Goal: Complete application form

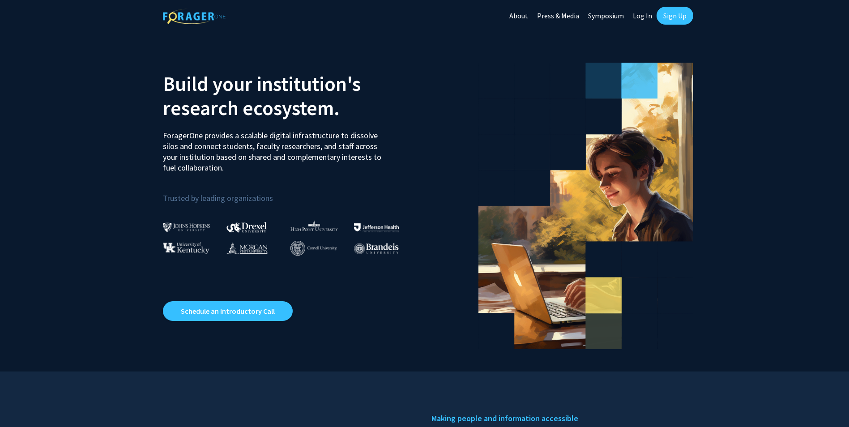
click at [647, 18] on link "Log In" at bounding box center [642, 15] width 28 height 31
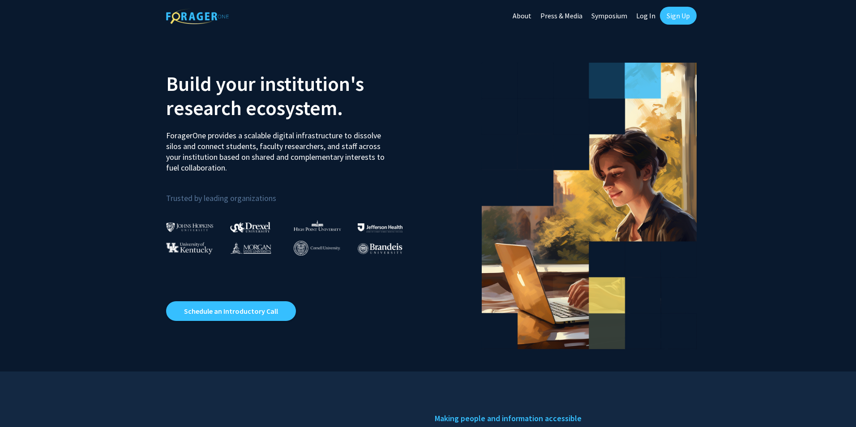
select select
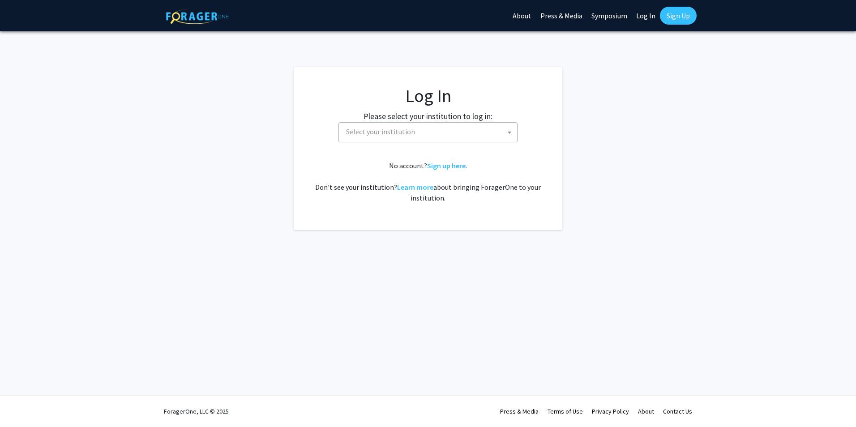
click at [406, 136] on span "Select your institution" at bounding box center [429, 132] width 175 height 18
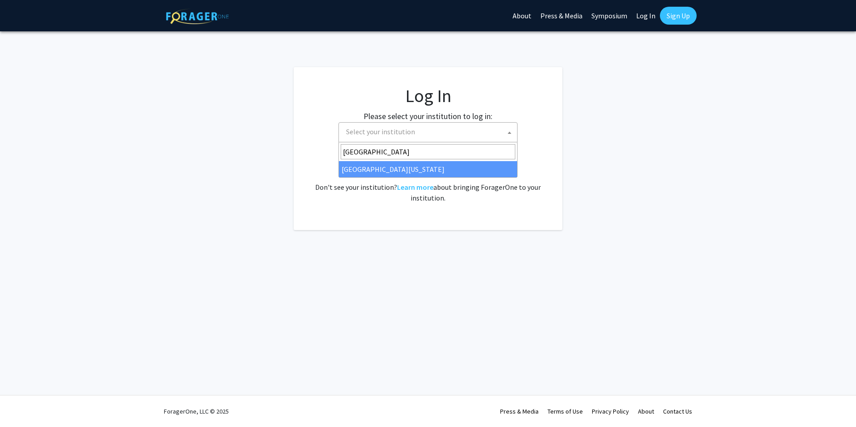
type input "University of Mi"
select select "33"
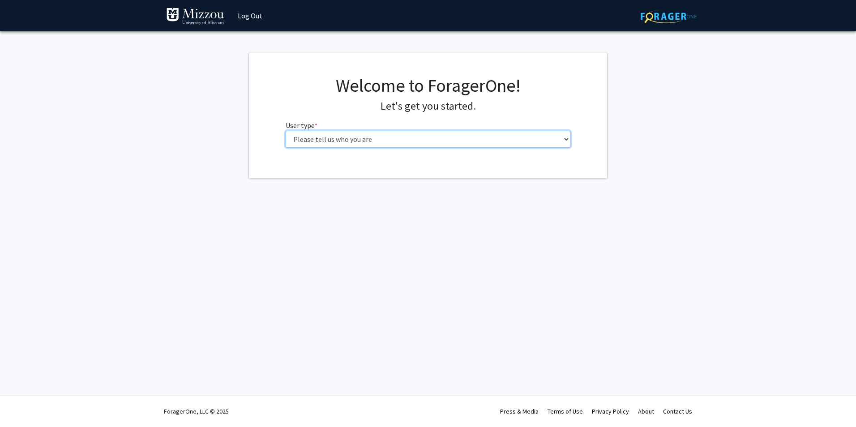
click at [400, 142] on select "Please tell us who you are Undergraduate Student Master's Student Doctoral Cand…" at bounding box center [428, 139] width 285 height 17
select select "4: postDoc"
click at [286, 131] on select "Please tell us who you are Undergraduate Student Master's Student Doctoral Cand…" at bounding box center [428, 139] width 285 height 17
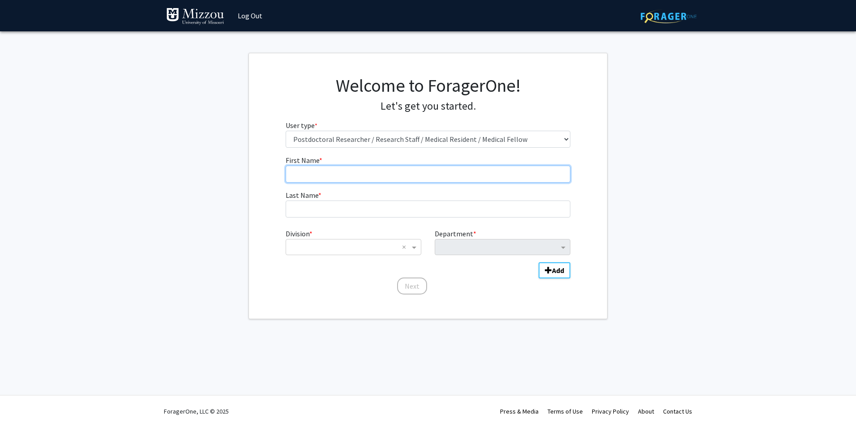
click at [370, 178] on input "First Name * required" at bounding box center [428, 174] width 285 height 17
type input "Sunghwi"
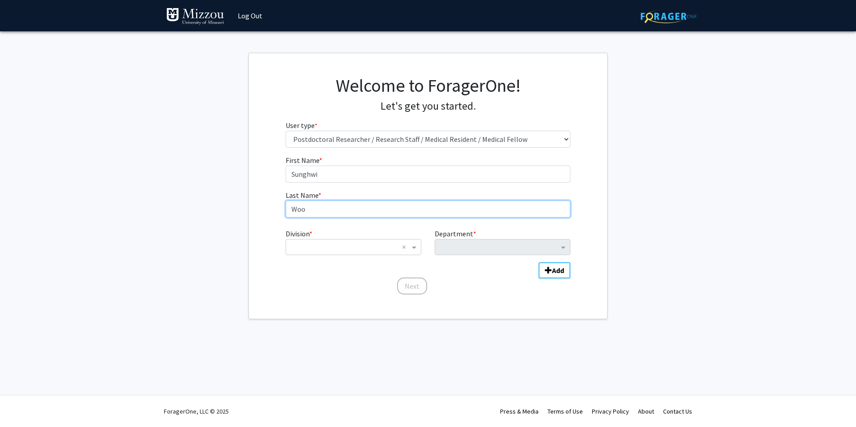
type input "Woo"
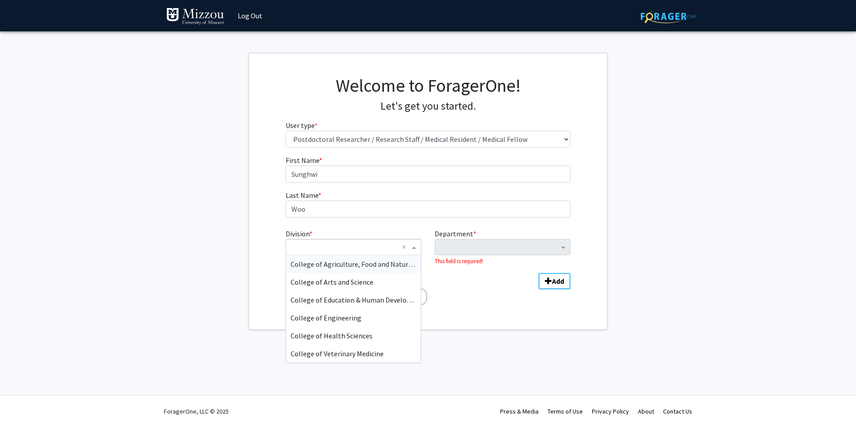
click at [413, 248] on span "Division" at bounding box center [414, 247] width 11 height 11
click at [368, 267] on span "College of Agriculture, Food and Natural Resources" at bounding box center [368, 264] width 156 height 9
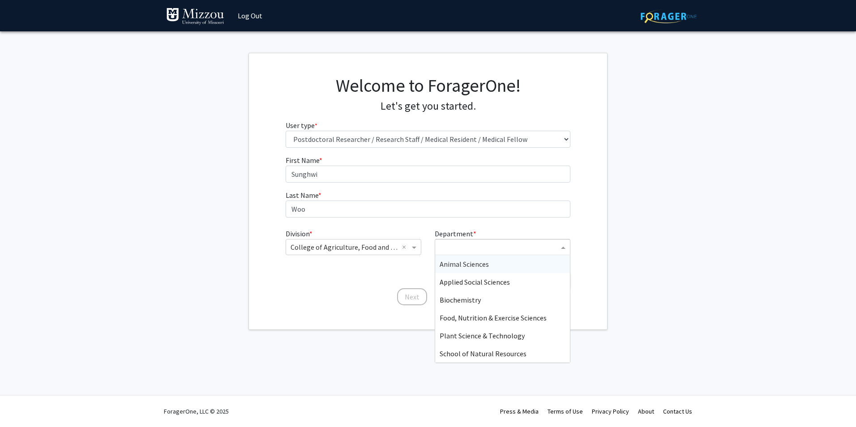
click at [499, 250] on input "Department" at bounding box center [498, 247] width 119 height 11
click at [505, 286] on span "Applied Social Sciences" at bounding box center [474, 281] width 70 height 9
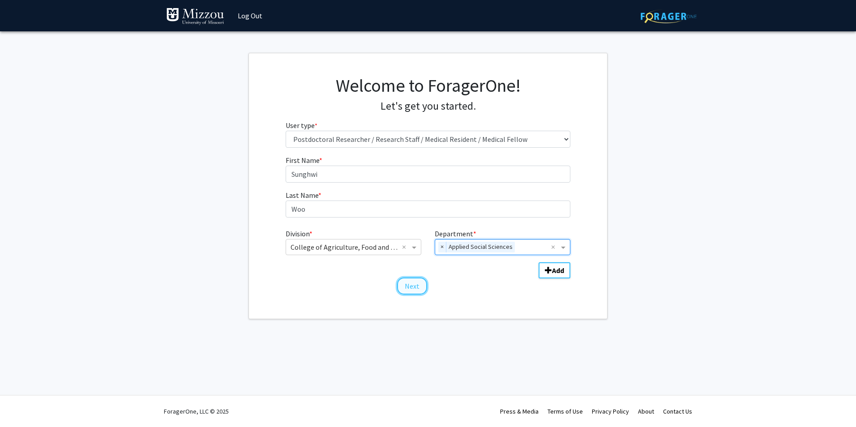
click at [415, 286] on button "Next" at bounding box center [412, 285] width 30 height 17
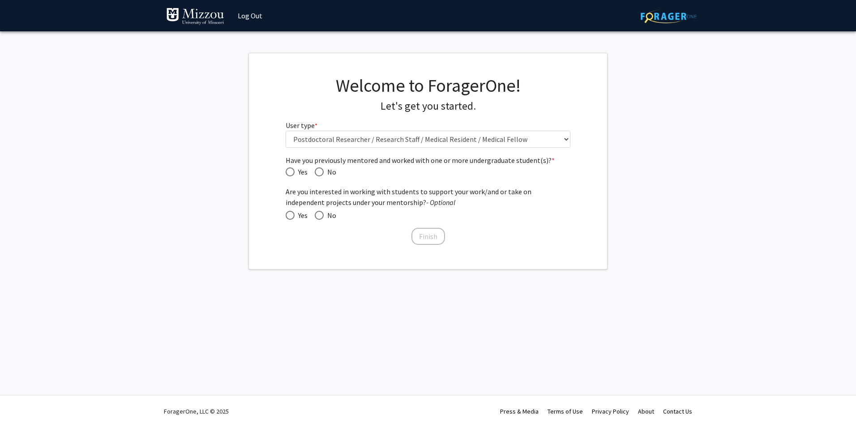
click at [322, 171] on span "Have you previously mentored and worked with one or more undergraduate student(…" at bounding box center [319, 171] width 9 height 9
click at [322, 171] on input "No" at bounding box center [319, 171] width 9 height 9
radio input "true"
click at [431, 233] on button "Finish" at bounding box center [428, 236] width 34 height 17
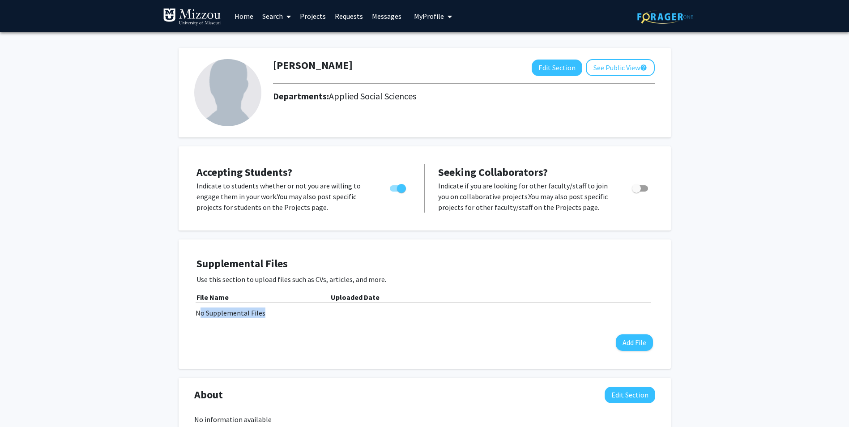
drag, startPoint x: 198, startPoint y: 313, endPoint x: 264, endPoint y: 315, distance: 65.4
click at [264, 315] on div "No Supplemental Files" at bounding box center [425, 312] width 458 height 11
click at [278, 15] on link "Search" at bounding box center [277, 15] width 38 height 31
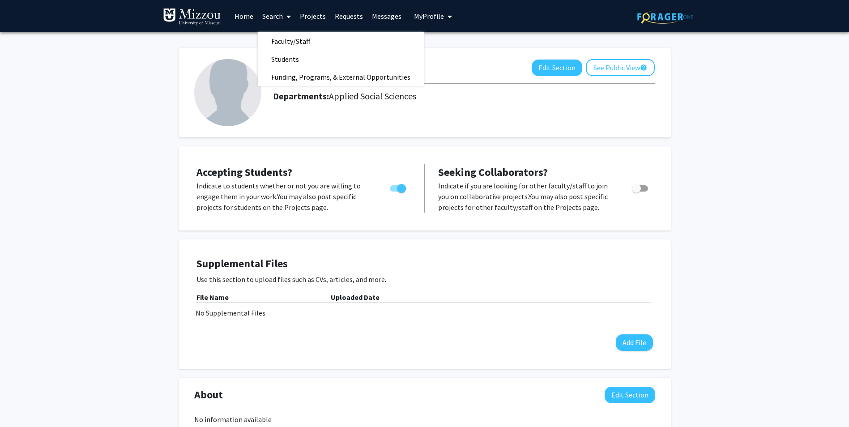
click at [278, 15] on link "Search" at bounding box center [277, 15] width 38 height 31
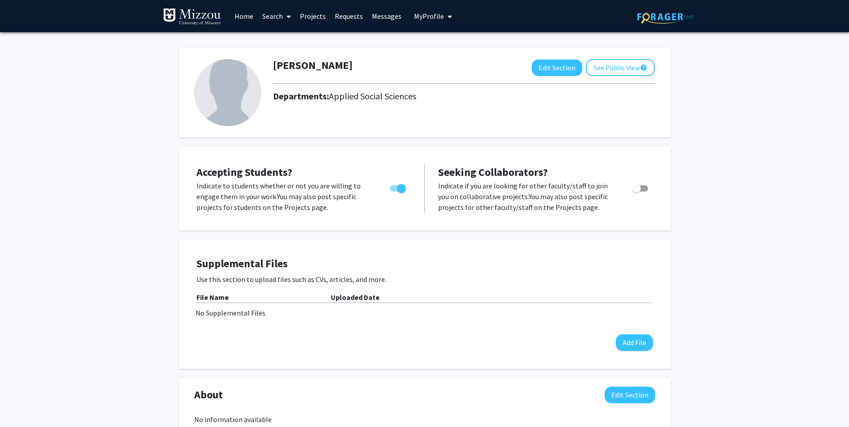
click at [234, 16] on link "Home" at bounding box center [244, 15] width 28 height 31
